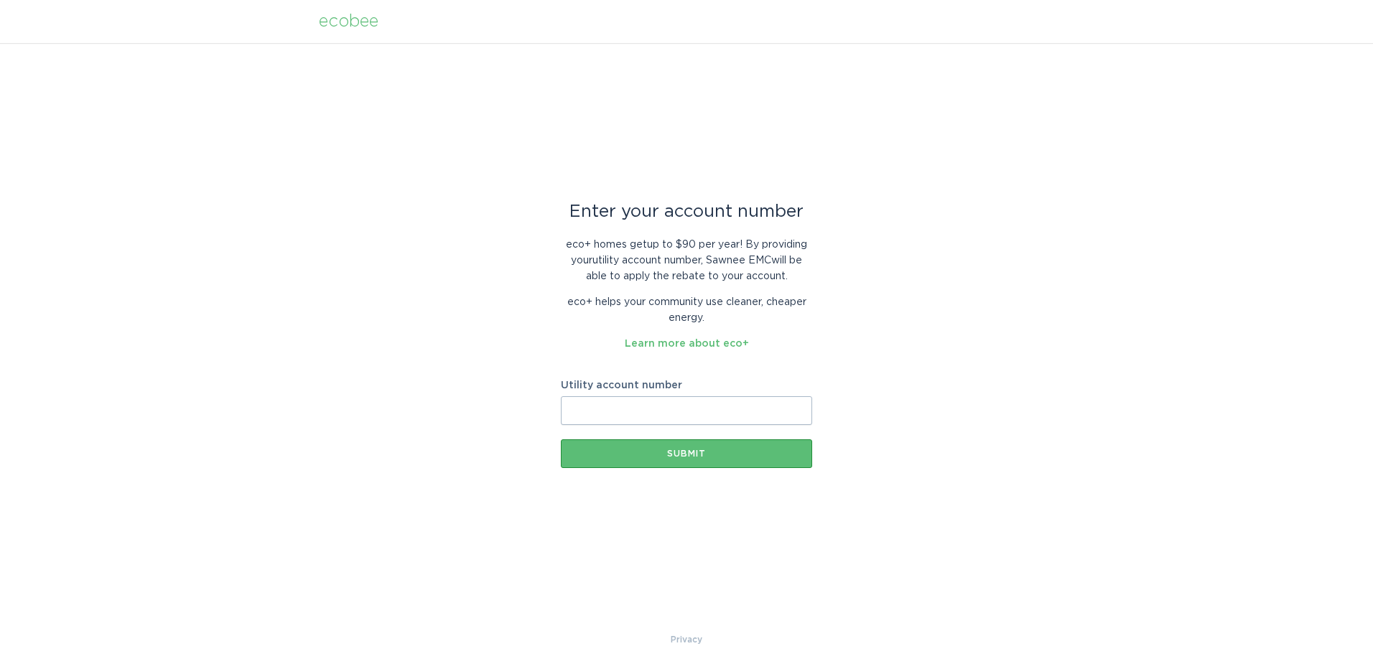
click at [623, 404] on input "Utility account number" at bounding box center [686, 410] width 251 height 29
type input "2283376000"
click at [734, 452] on div "Submit" at bounding box center [686, 454] width 237 height 9
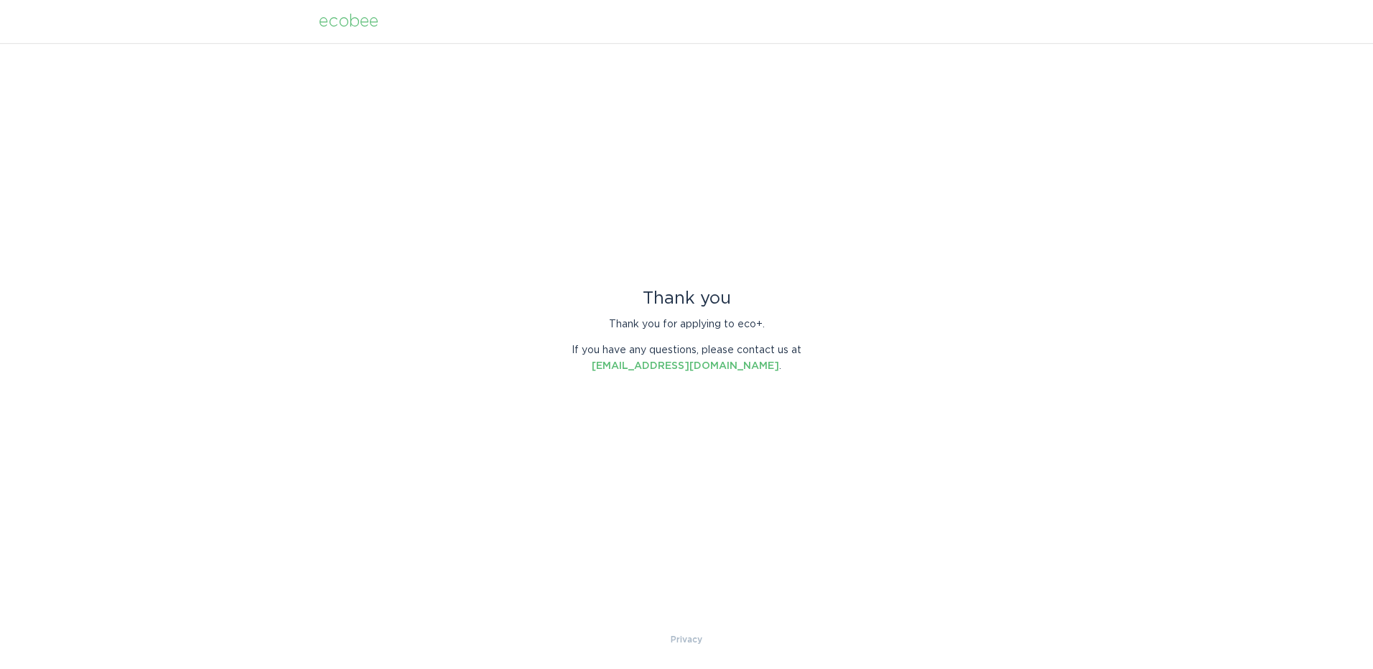
click at [344, 21] on div "ecobee" at bounding box center [349, 22] width 60 height 16
click at [337, 24] on div "ecobee" at bounding box center [349, 22] width 60 height 16
